Goal: Navigation & Orientation: Find specific page/section

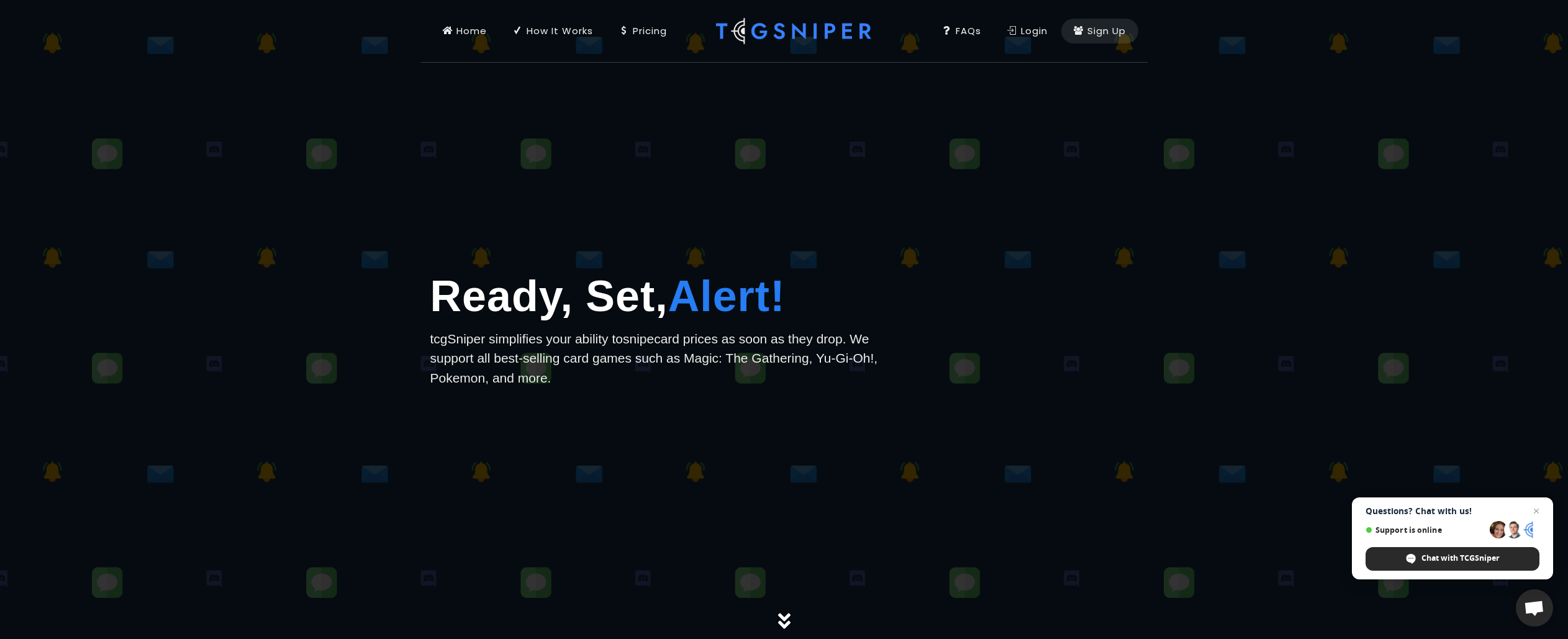
click at [652, 36] on div "Pricing" at bounding box center [643, 31] width 48 height 14
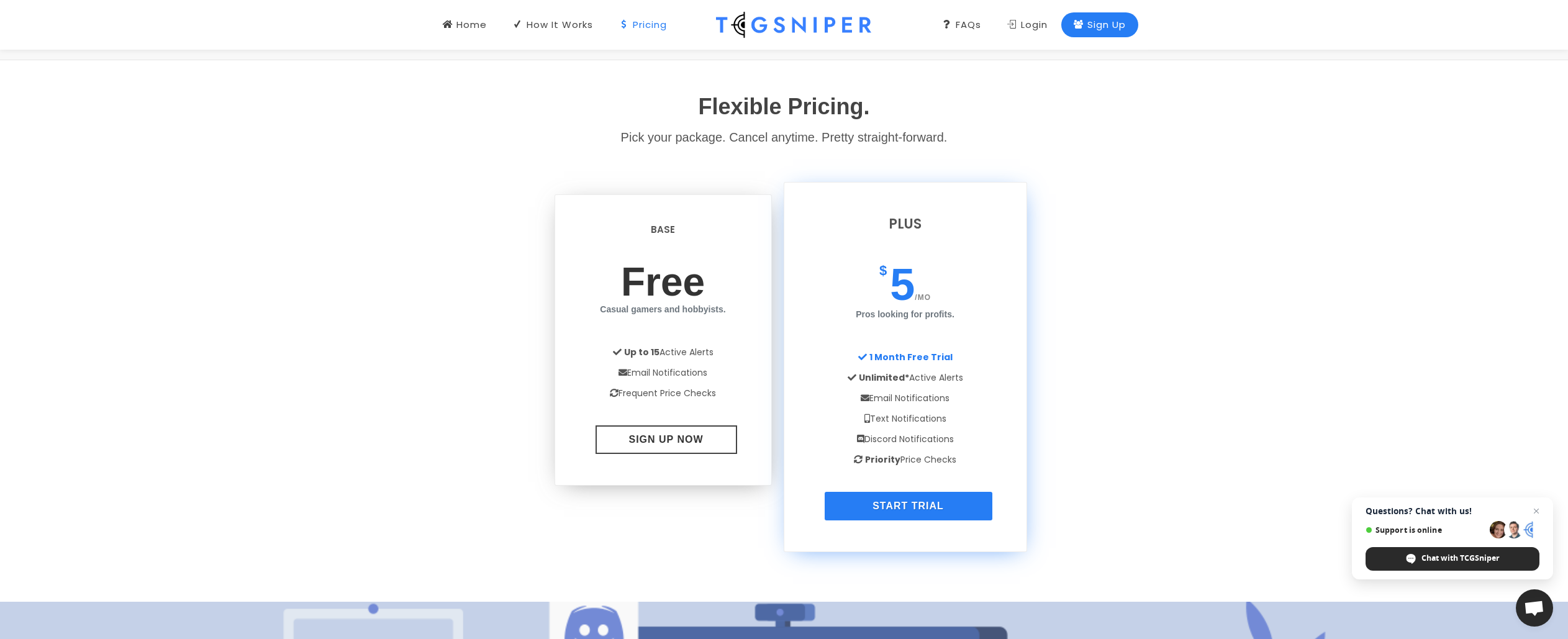
scroll to position [1031, 0]
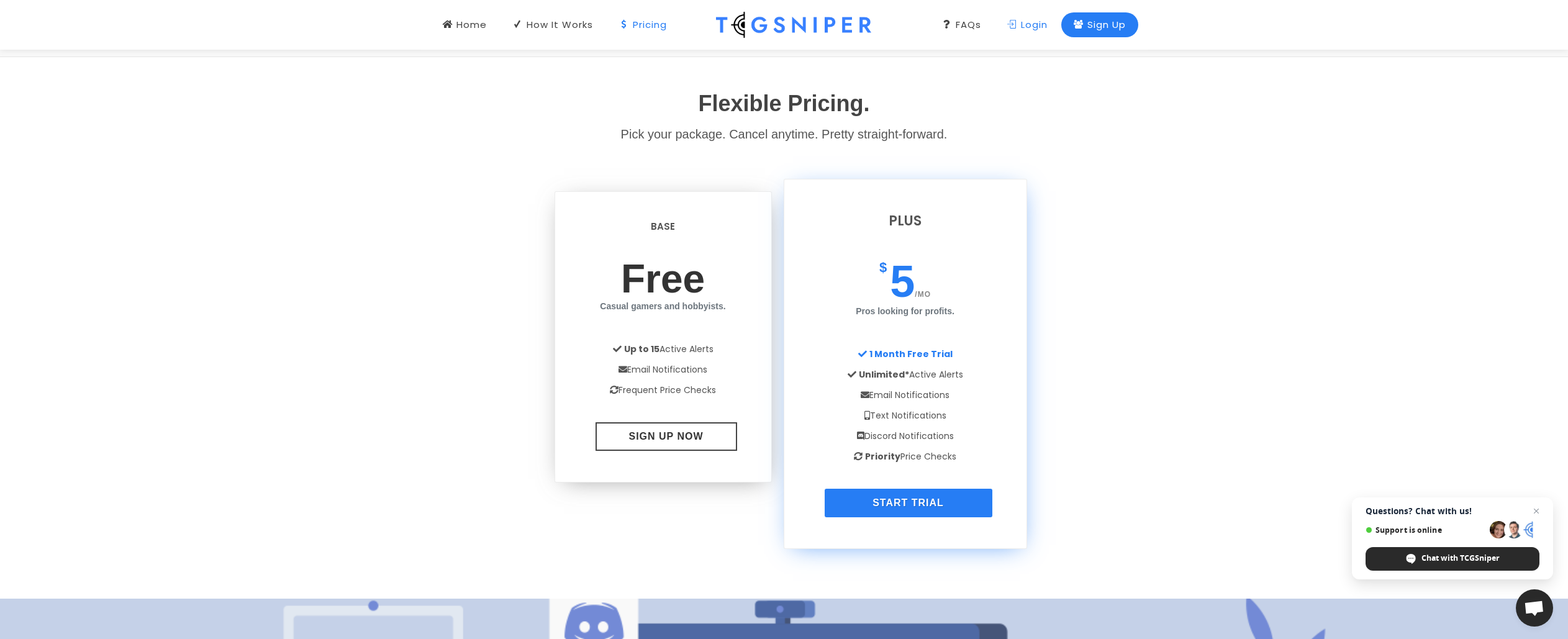
click at [1043, 31] on div "Login" at bounding box center [1027, 25] width 41 height 14
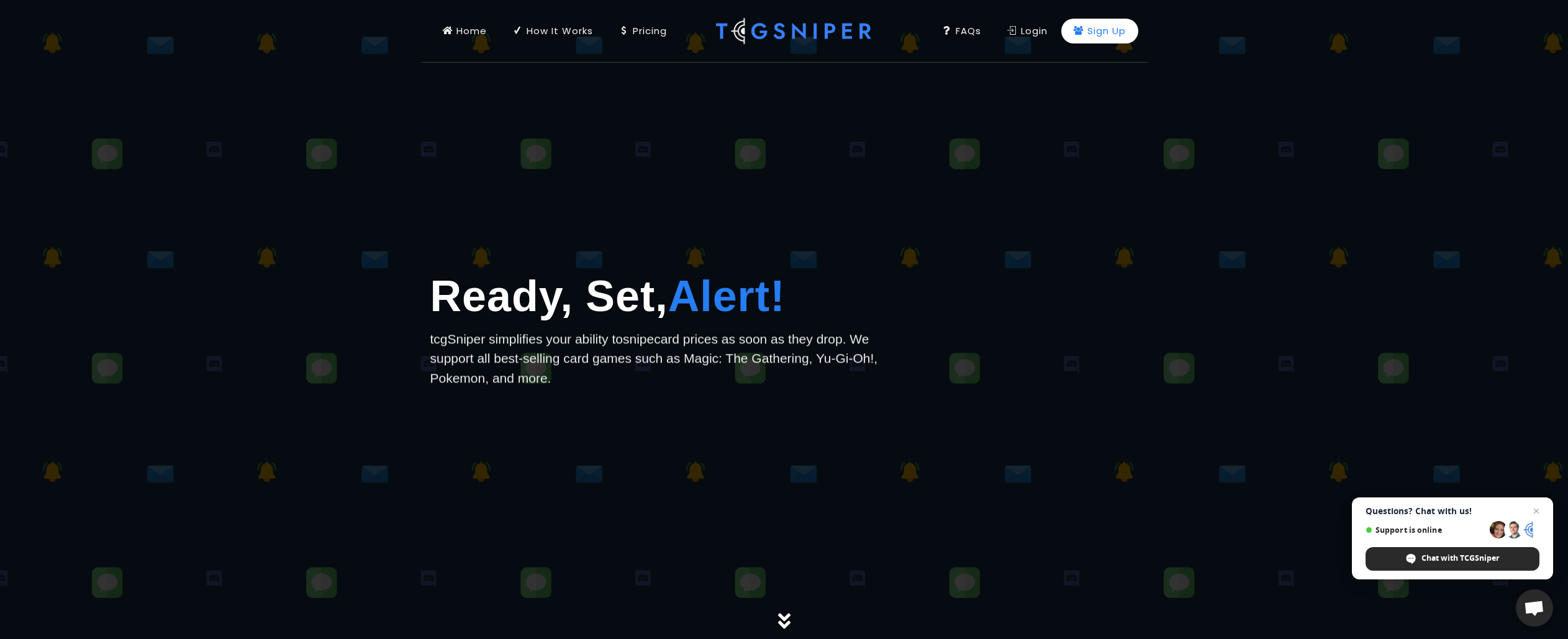
click at [1068, 33] on link "Sign Up" at bounding box center [1100, 31] width 77 height 25
